Goal: Navigation & Orientation: Find specific page/section

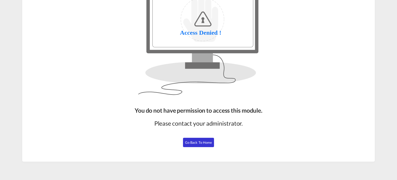
scroll to position [47, 0]
